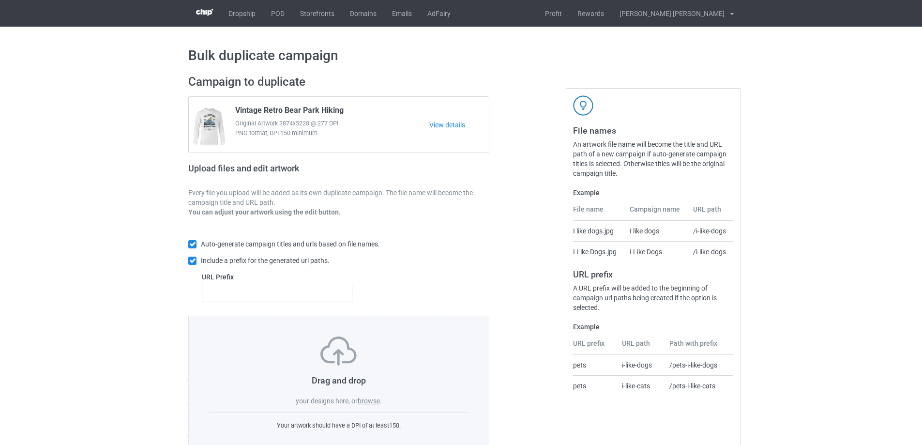
click at [374, 402] on label "browse" at bounding box center [369, 401] width 22 height 8
click at [0, 0] on input "browse" at bounding box center [0, 0] width 0 height 0
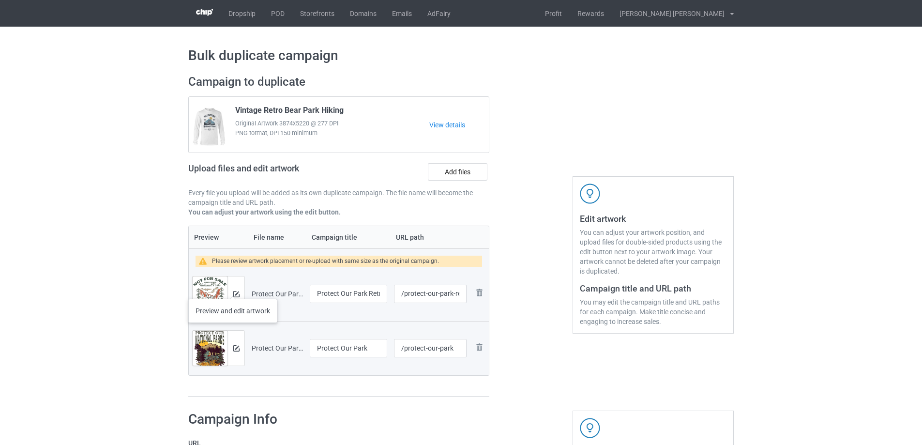
click at [233, 289] on div at bounding box center [235, 293] width 17 height 35
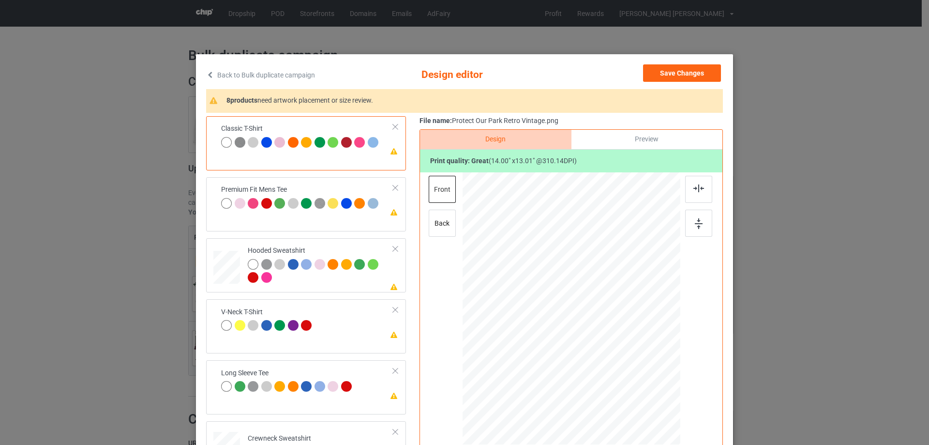
scroll to position [114, 0]
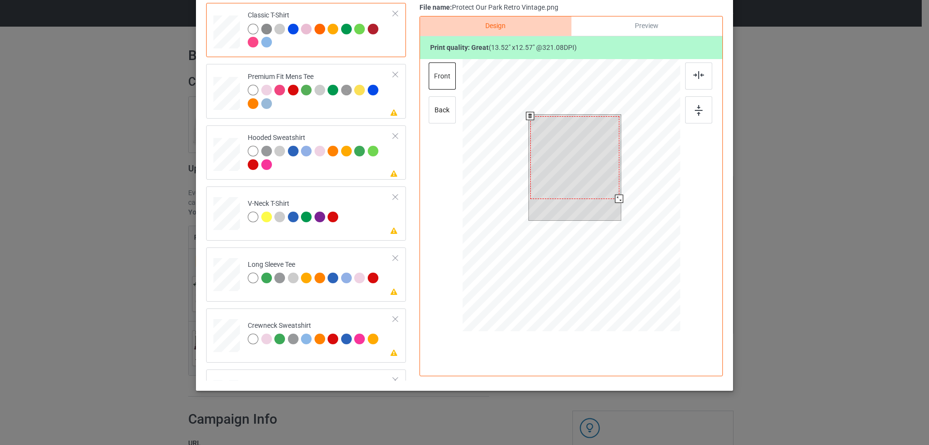
click at [615, 199] on div at bounding box center [619, 199] width 8 height 8
click at [596, 164] on div at bounding box center [574, 156] width 89 height 83
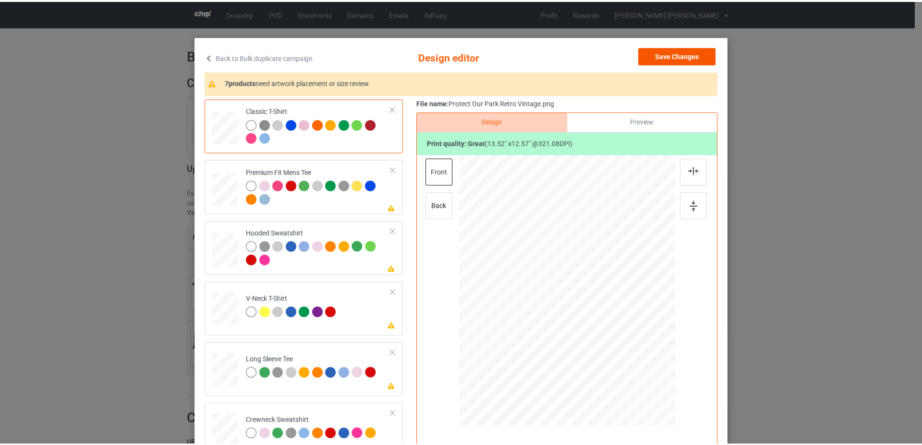
scroll to position [17, 0]
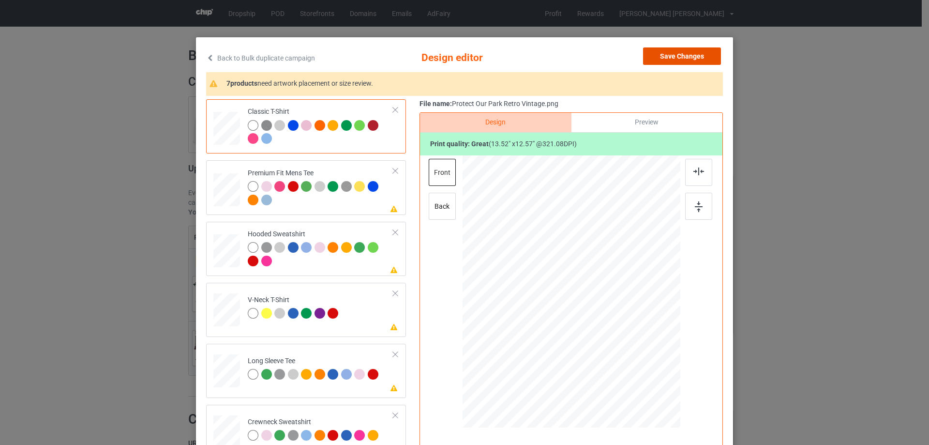
click at [675, 58] on button "Save Changes" at bounding box center [682, 55] width 78 height 17
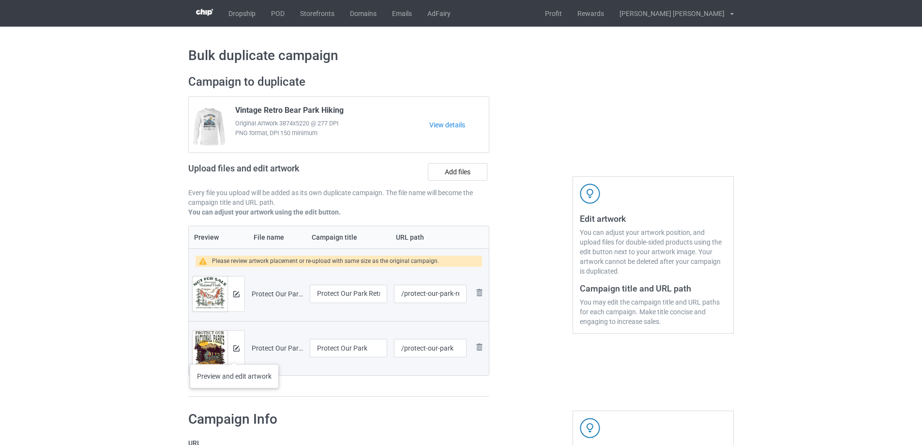
click at [234, 354] on div at bounding box center [235, 347] width 17 height 35
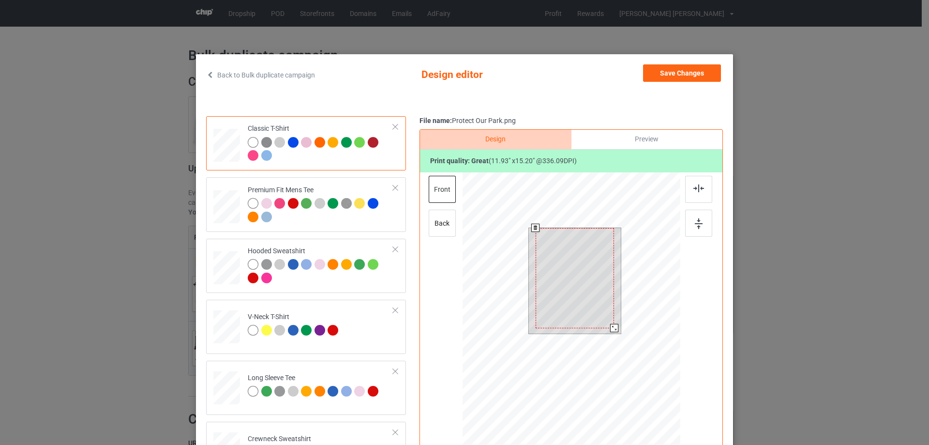
click at [610, 326] on div at bounding box center [614, 328] width 8 height 8
click at [686, 78] on button "Save Changes" at bounding box center [682, 72] width 78 height 17
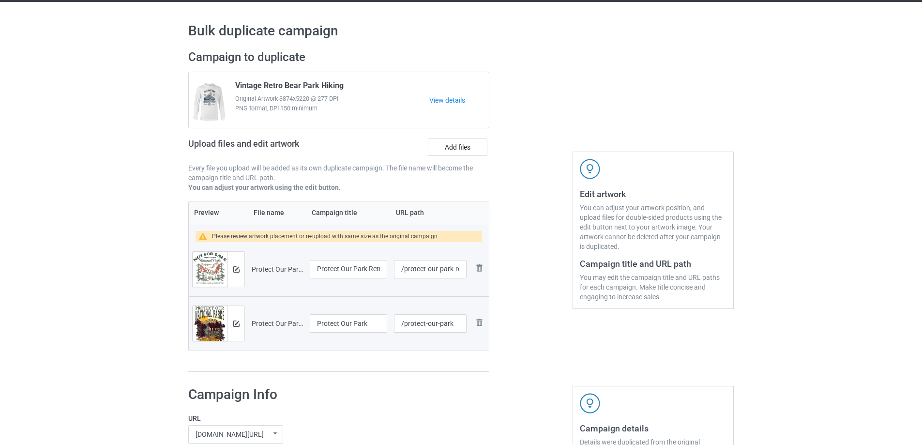
scroll to position [145, 0]
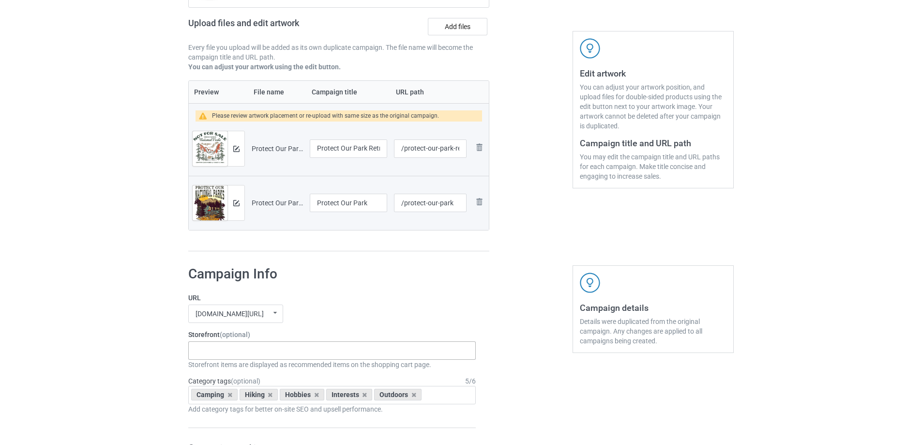
click at [244, 348] on div "Gifts For Hunter 2025 Gifts For Bikers No Hobby [DATE] Hide And Seek World Cham…" at bounding box center [331, 350] width 287 height 18
type input "camping"
click at [260, 370] on div "I Love Camping" at bounding box center [332, 368] width 286 height 18
type input "hiking"
click at [266, 370] on div "I Love Hiking" at bounding box center [332, 368] width 286 height 18
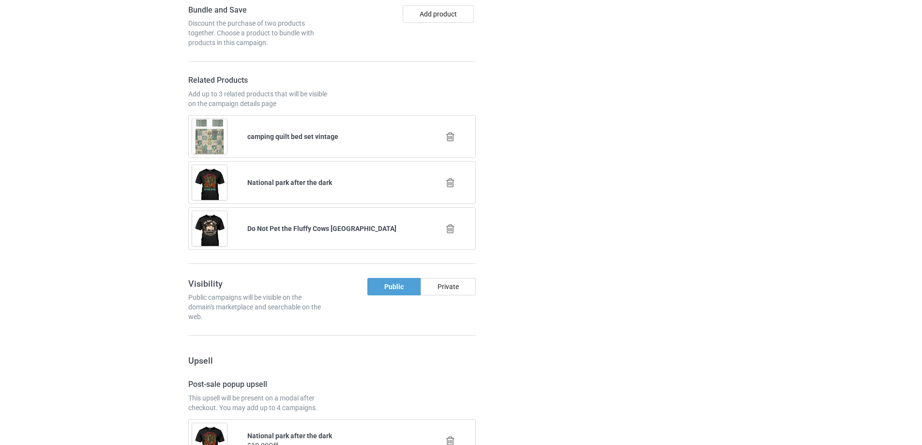
scroll to position [651, 0]
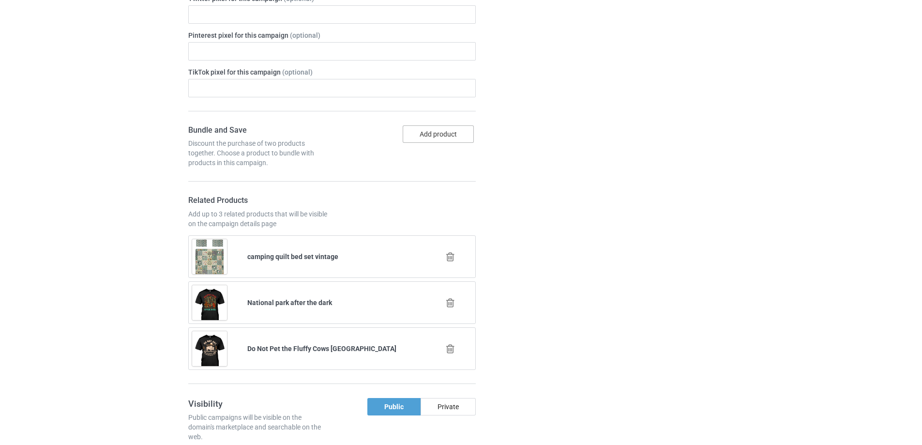
click at [436, 138] on button "Add product" at bounding box center [438, 133] width 71 height 17
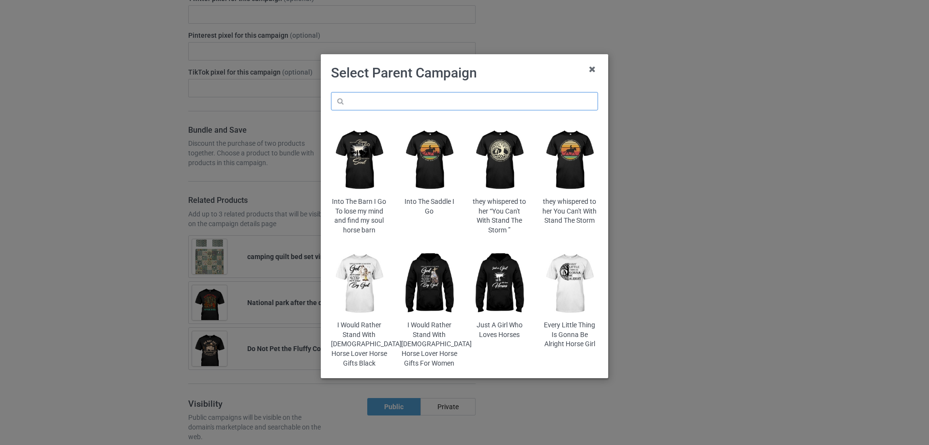
click at [419, 100] on input "text" at bounding box center [464, 101] width 267 height 18
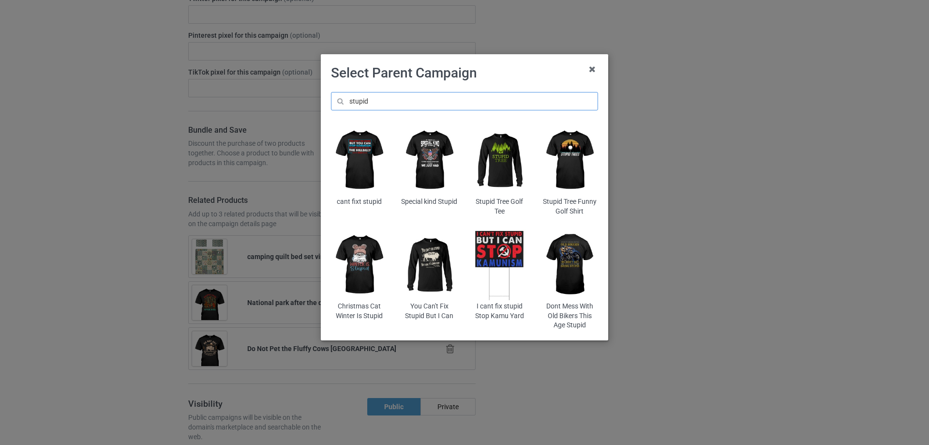
type input "stupid"
click at [422, 283] on img at bounding box center [429, 264] width 57 height 71
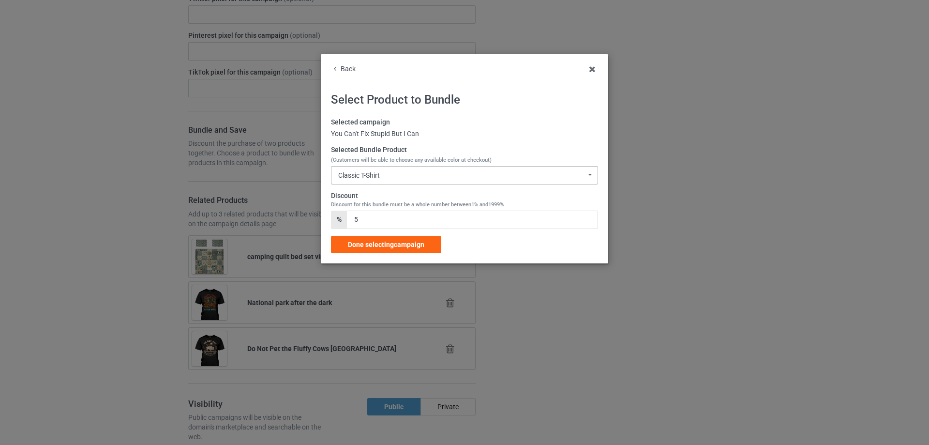
click at [365, 170] on div "Classic T-Shirt Classic T-Shirt Premium Fit Mens Tee Hooded Sweatshirt V-Neck T…" at bounding box center [464, 175] width 267 height 18
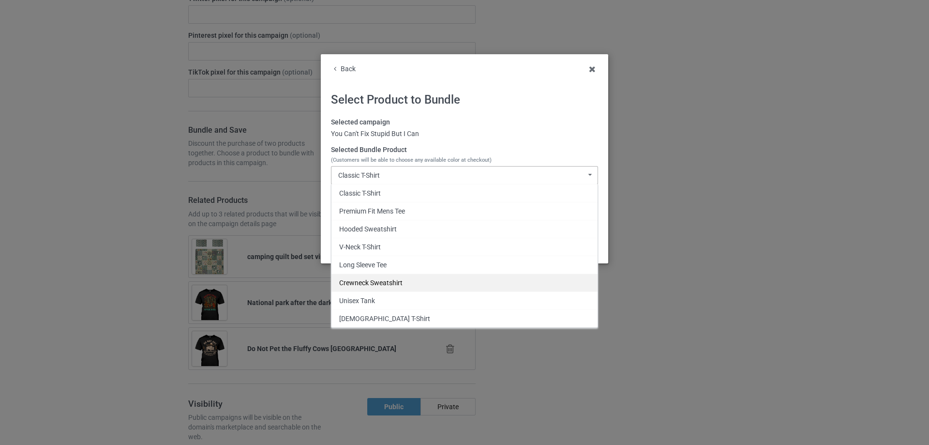
click at [383, 276] on div "Crewneck Sweatshirt" at bounding box center [464, 282] width 266 height 18
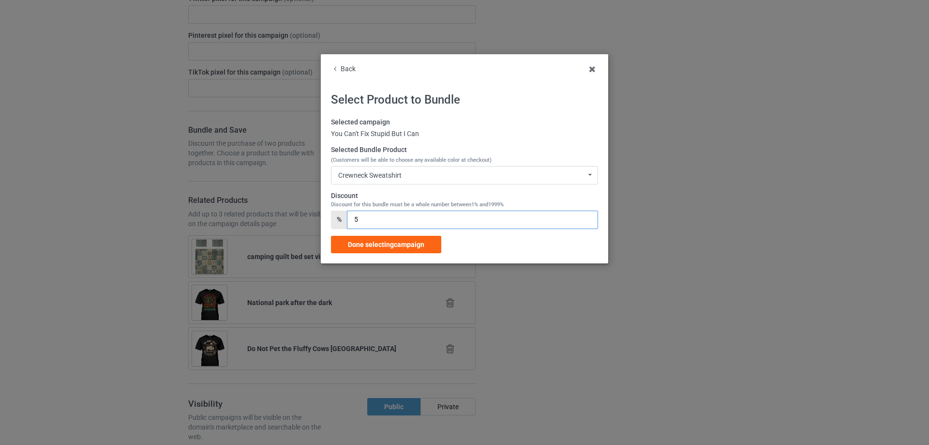
click at [354, 218] on input "5" at bounding box center [472, 219] width 251 height 18
type input "15"
click at [371, 244] on span "Done selecting campaign" at bounding box center [386, 244] width 76 height 8
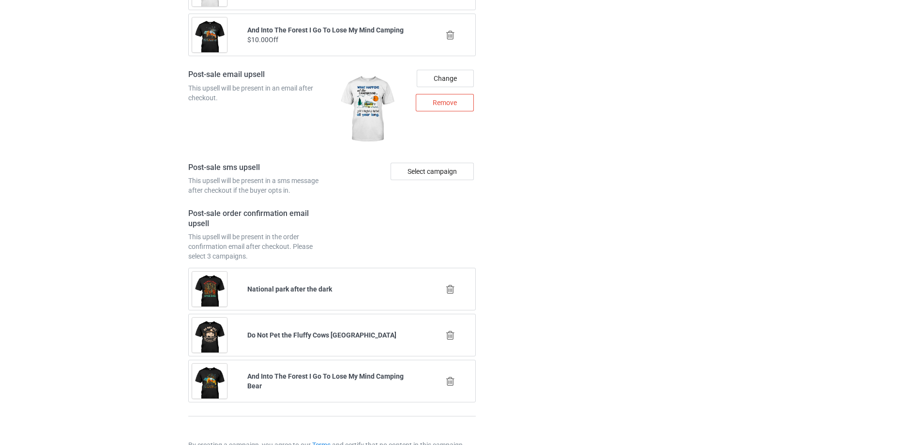
scroll to position [1439, 0]
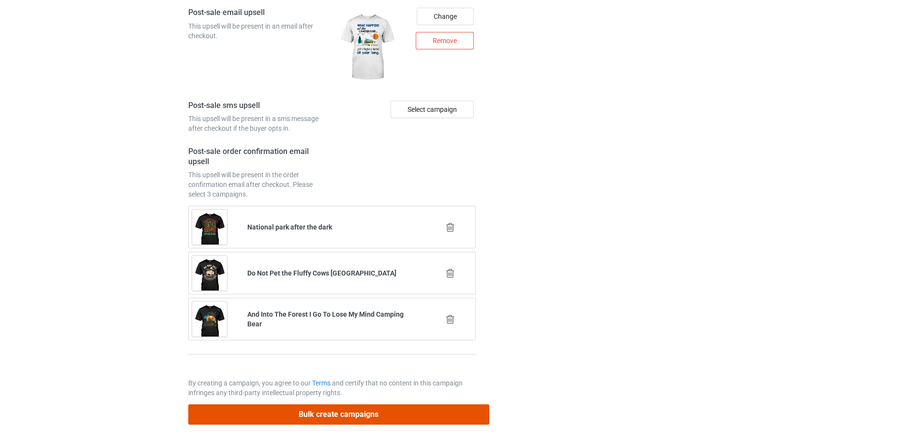
click at [375, 421] on button "Bulk create campaigns" at bounding box center [338, 414] width 301 height 20
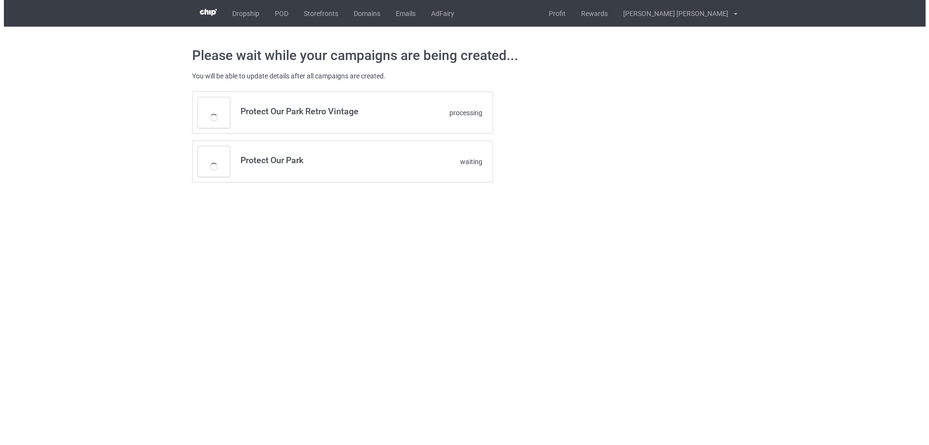
scroll to position [0, 0]
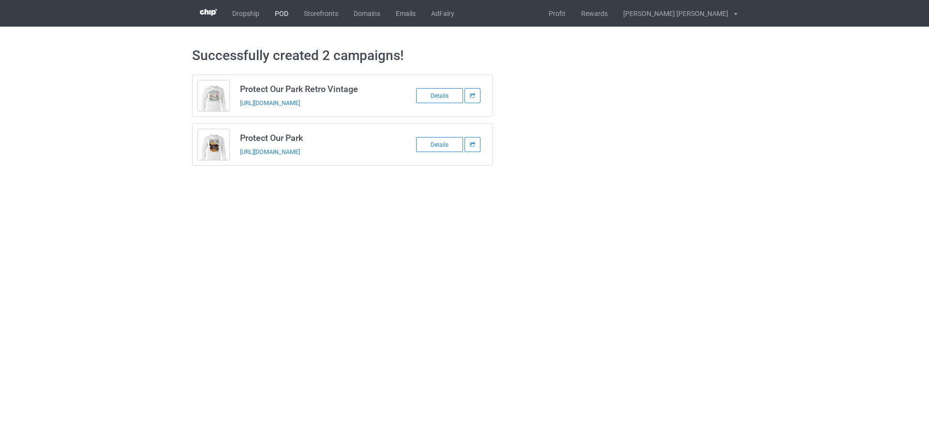
click at [279, 14] on link "POD" at bounding box center [281, 13] width 29 height 27
